Goal: Check status: Check status

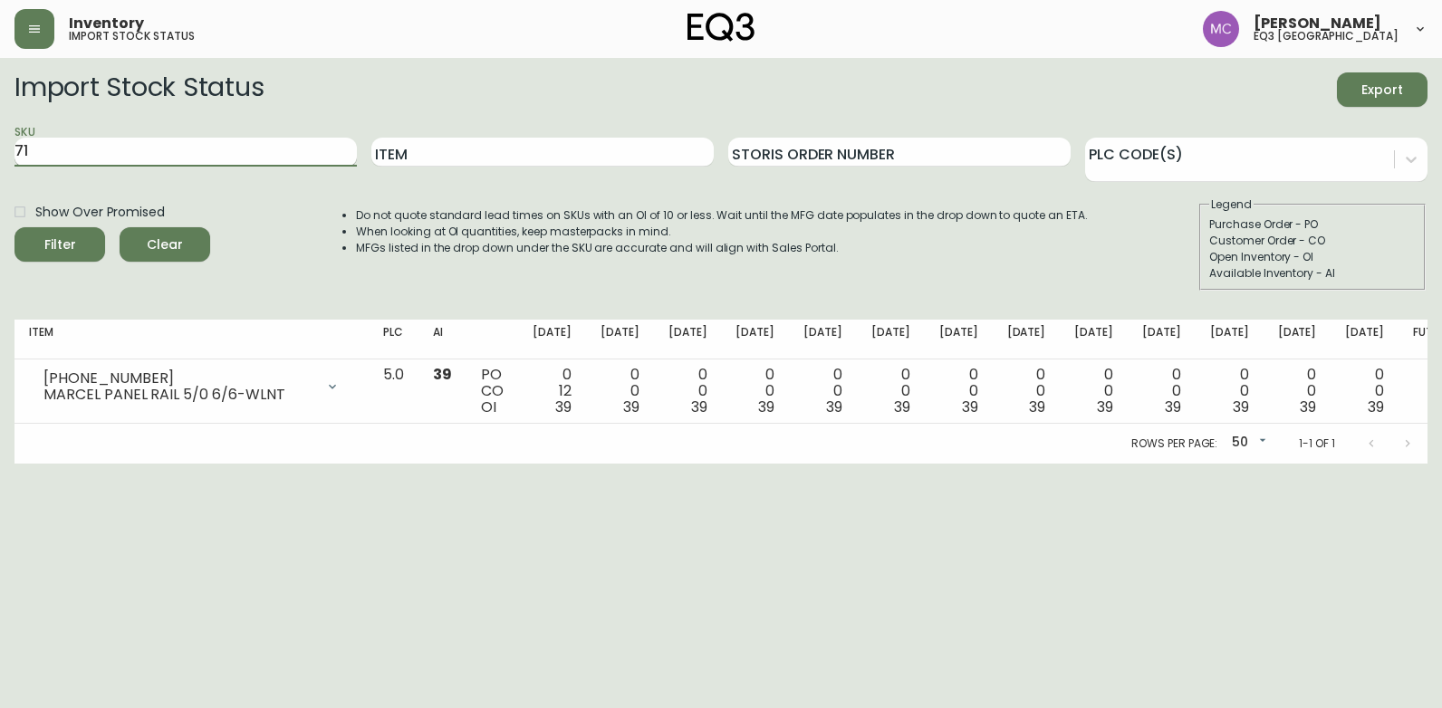
type input "7"
click at [14, 227] on button "Filter" at bounding box center [59, 244] width 91 height 34
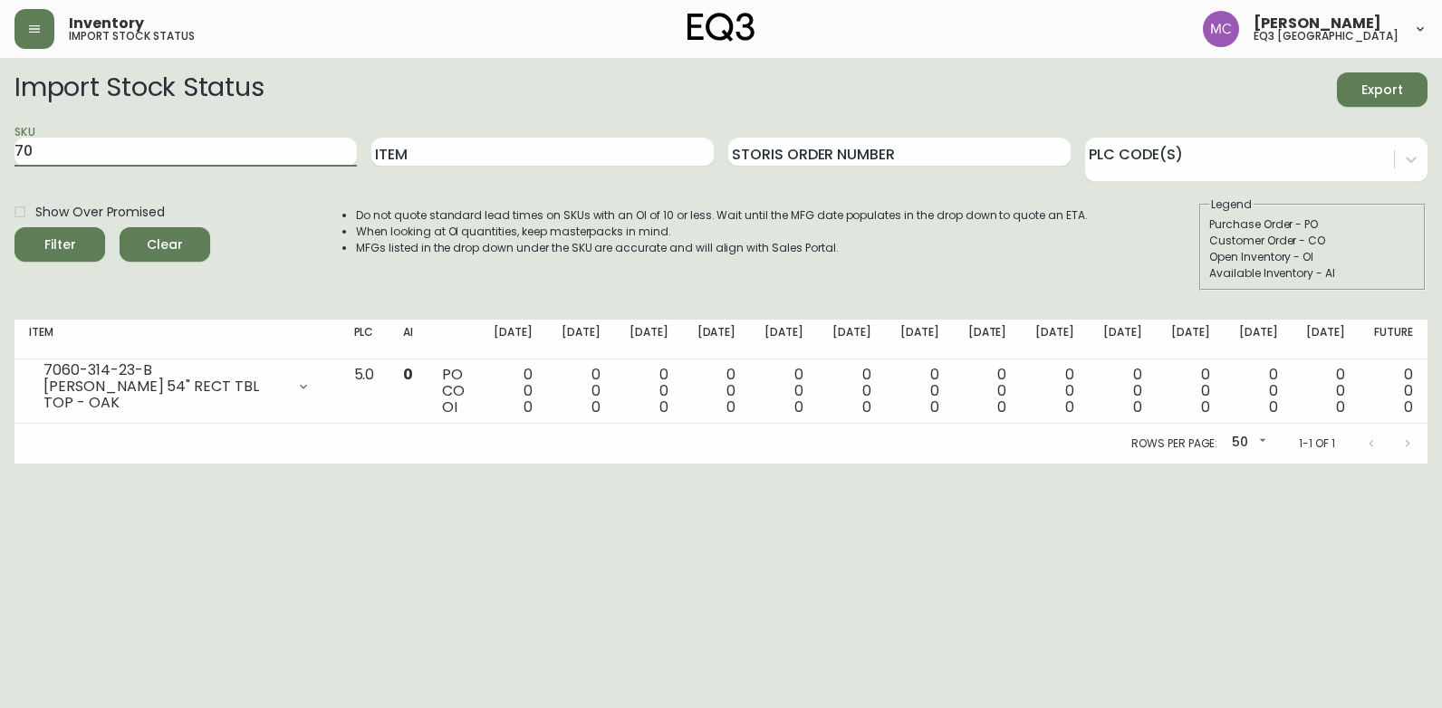
type input "7"
paste input "7060-314-49-B"
click at [14, 227] on button "Filter" at bounding box center [59, 244] width 91 height 34
type input "7"
paste input "7060-303-0-A"
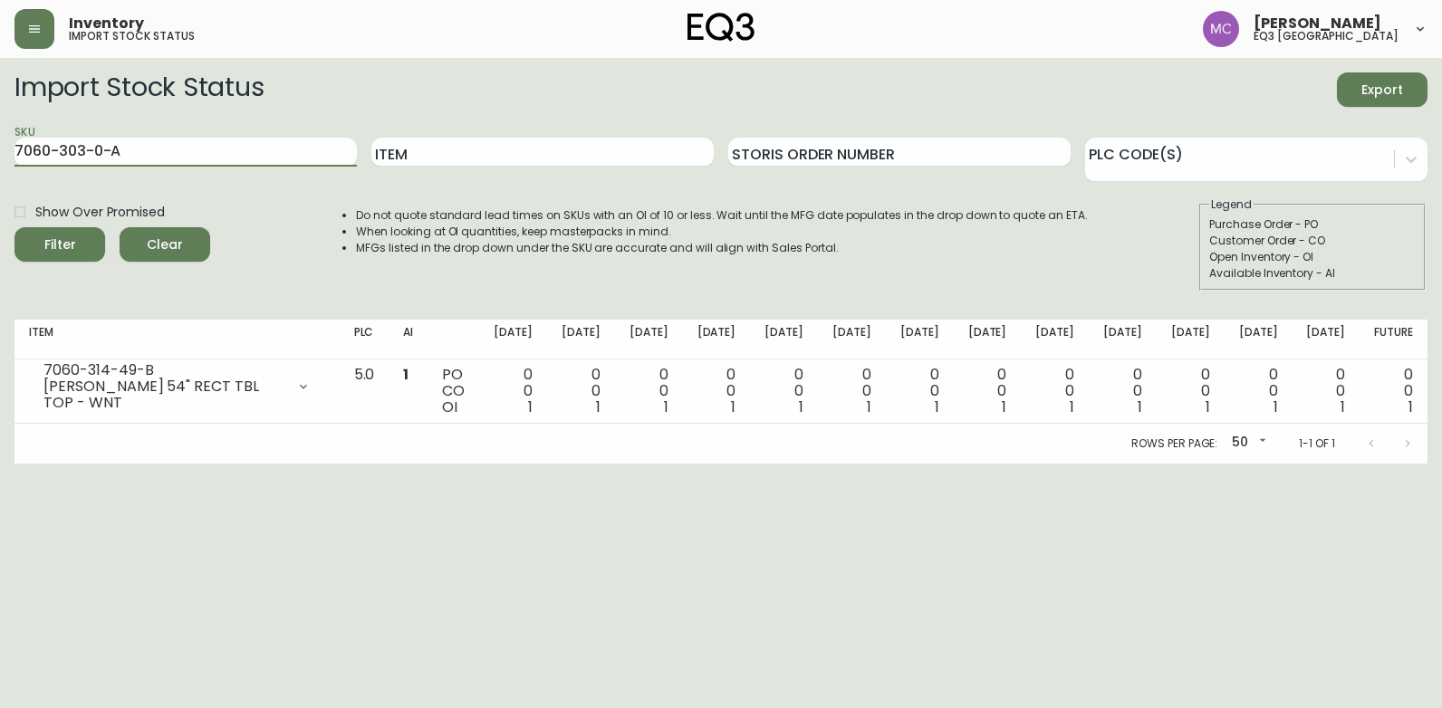
click at [14, 227] on button "Filter" at bounding box center [59, 244] width 91 height 34
type input "7"
click at [423, 146] on input "Item" at bounding box center [542, 152] width 342 height 29
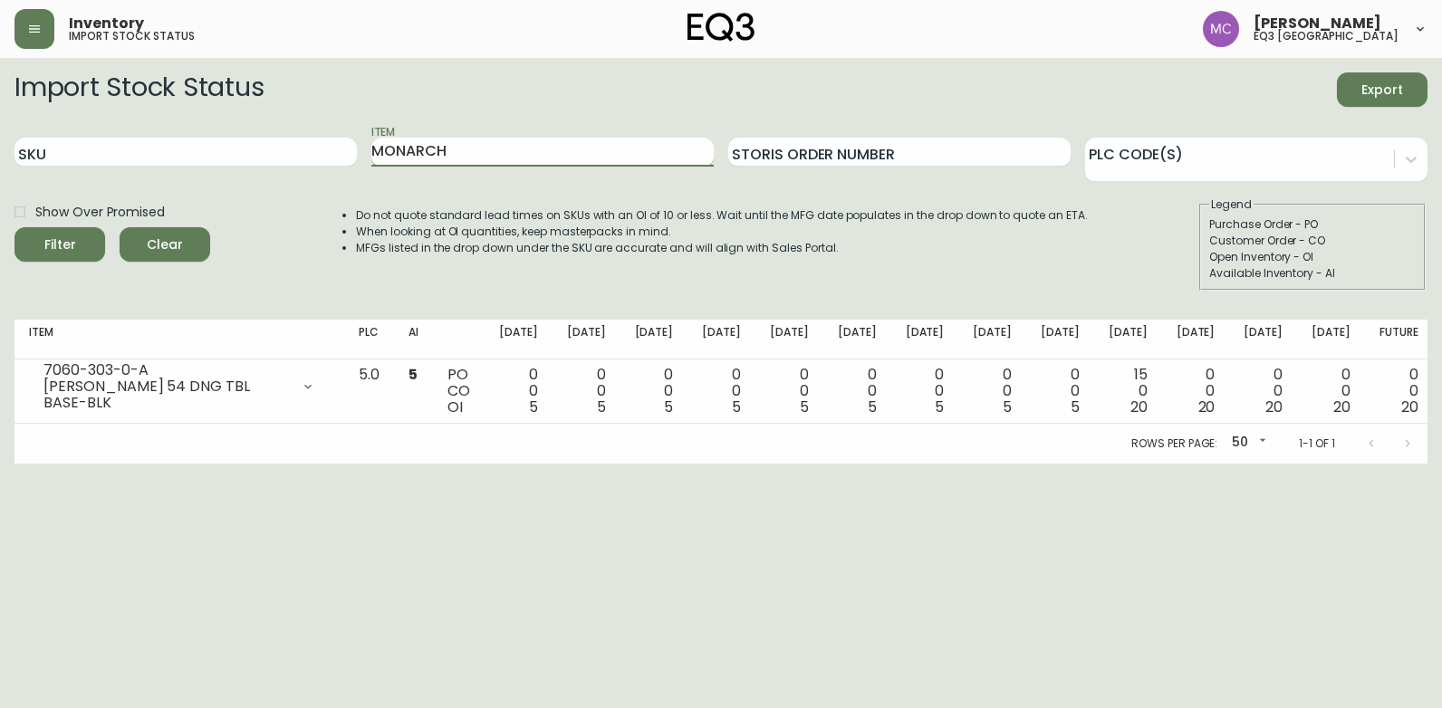
type input "MONARCH"
click at [14, 227] on button "Filter" at bounding box center [59, 244] width 91 height 34
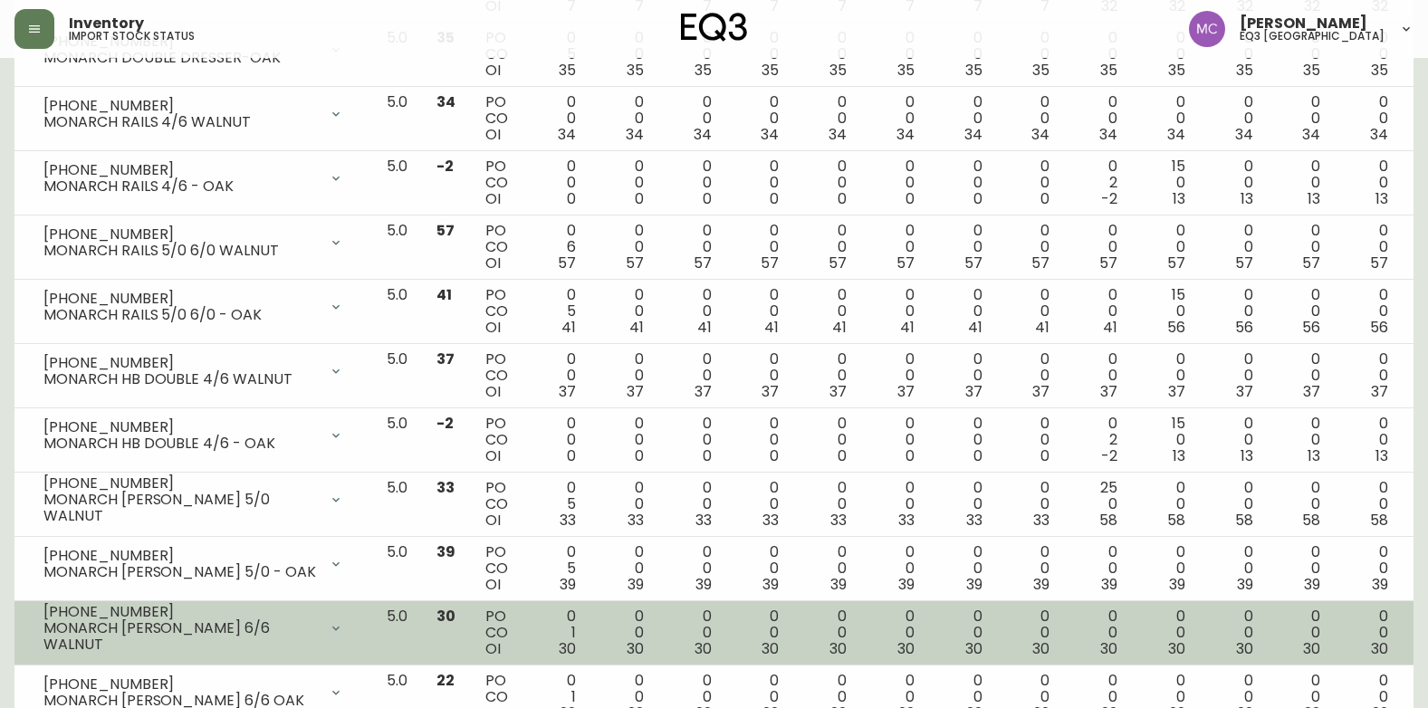
scroll to position [453, 0]
